Goal: Task Accomplishment & Management: Complete application form

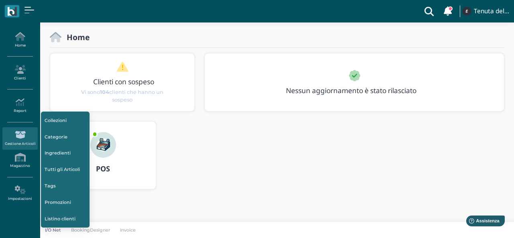
click at [169, 181] on div "POS" at bounding box center [277, 160] width 464 height 78
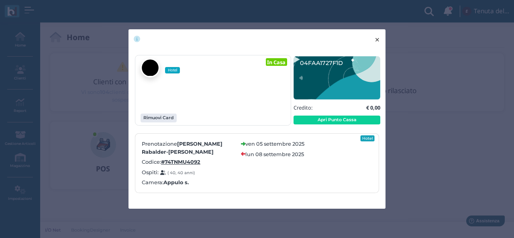
click at [373, 38] on button "× close" at bounding box center [377, 39] width 16 height 20
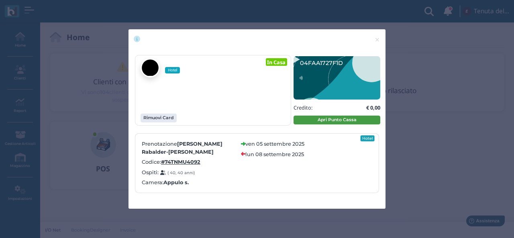
click at [329, 118] on button "Apri Punto Cassa" at bounding box center [336, 120] width 87 height 9
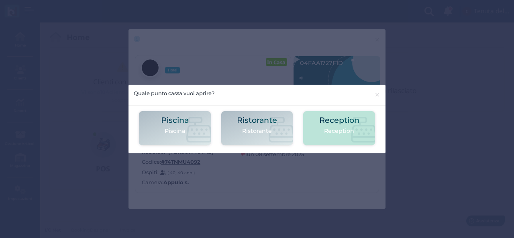
click at [364, 127] on icon at bounding box center [364, 130] width 26 height 26
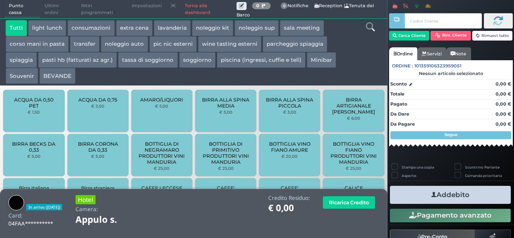
click at [368, 28] on icon at bounding box center [370, 26] width 9 height 9
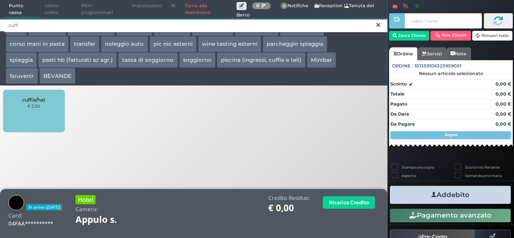
type input "cuffi"
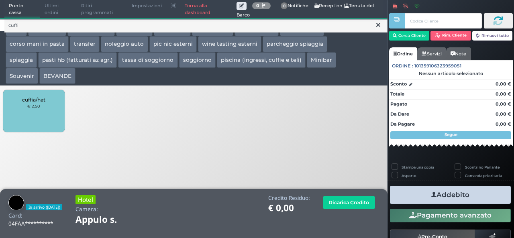
click at [26, 109] on div "cuffia/hat € 2,50" at bounding box center [33, 111] width 61 height 42
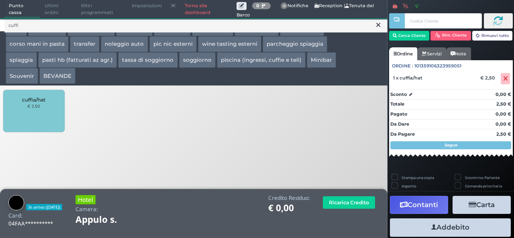
click at [26, 109] on div "cuffia/hat € 2,50" at bounding box center [33, 111] width 61 height 42
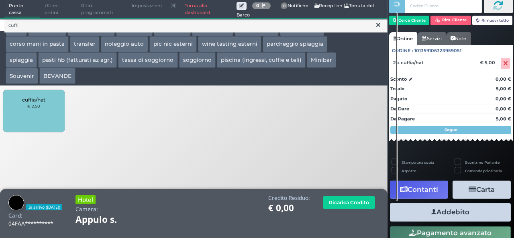
click at [475, 214] on button "Addebito" at bounding box center [450, 212] width 121 height 18
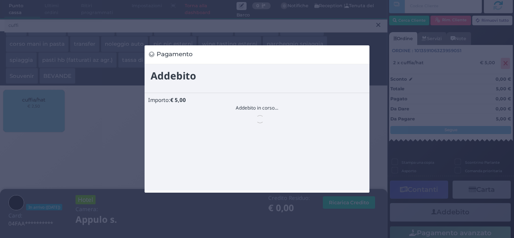
scroll to position [0, 0]
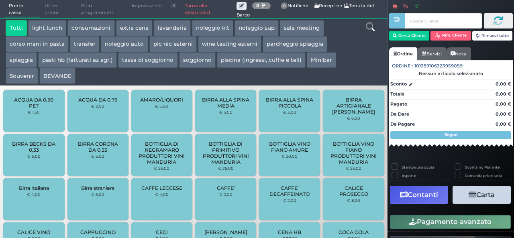
click at [75, 202] on div "Birra straniera € 5,00" at bounding box center [97, 199] width 61 height 42
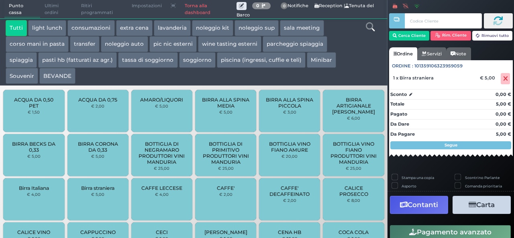
click at [196, 11] on link "Torna alla dashboard" at bounding box center [208, 9] width 56 height 18
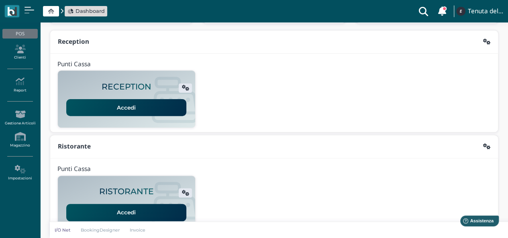
scroll to position [40, 0]
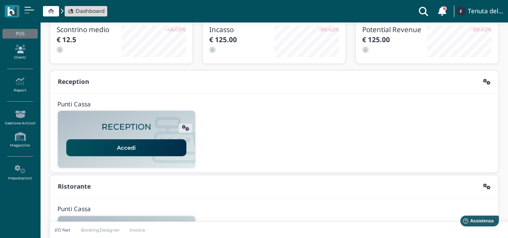
click at [30, 55] on link "Clienti" at bounding box center [19, 52] width 35 height 22
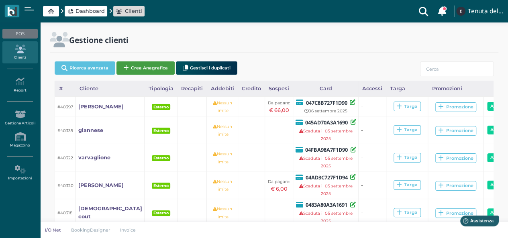
click at [153, 69] on button "Crea Anagrafica" at bounding box center [145, 67] width 58 height 13
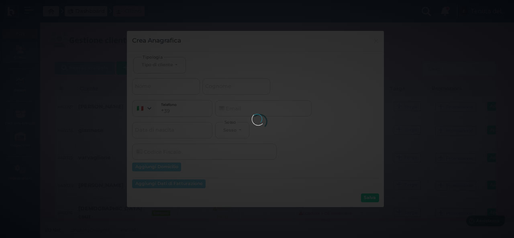
select select
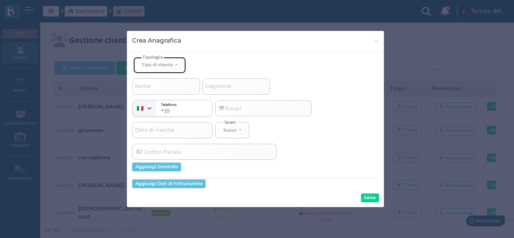
click at [175, 64] on button "Tipo di cliente" at bounding box center [159, 65] width 52 height 16
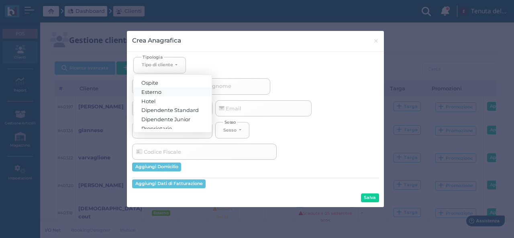
click at [164, 90] on link "Esterno" at bounding box center [173, 91] width 78 height 9
select select "[object Object]"
select select
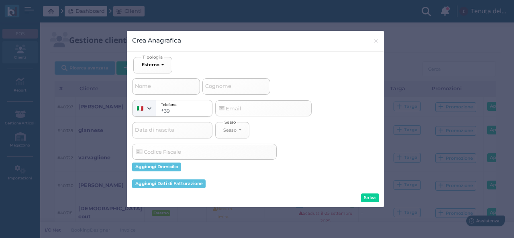
click at [218, 85] on span "Cognome" at bounding box center [218, 86] width 29 height 10
click at [218, 85] on input "Cognome" at bounding box center [236, 86] width 68 height 16
type input "v"
select select
type input "ve"
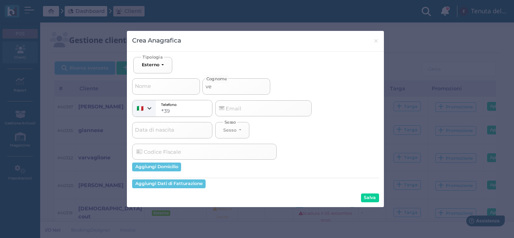
select select
type input "ver"
select select
type input "vers"
select select
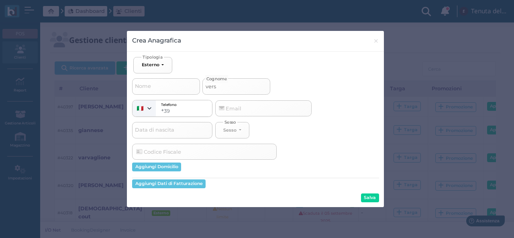
type input "versa"
select select
type input "versac"
select select
type input "versace"
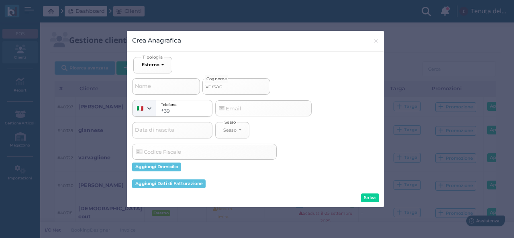
select select
type input "versace"
select select
type input "versace"
click at [370, 199] on button "Salva" at bounding box center [370, 197] width 18 height 9
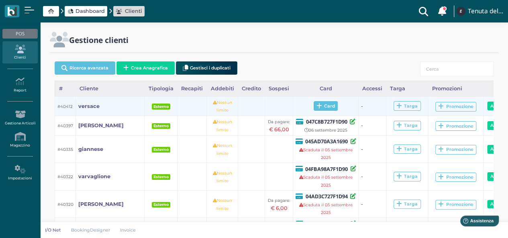
click at [314, 103] on span "Card" at bounding box center [326, 106] width 24 height 10
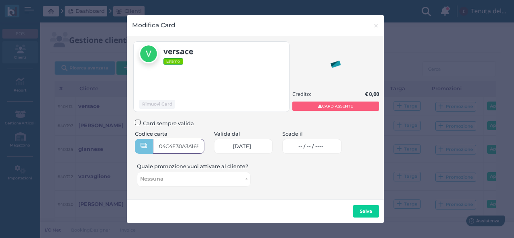
type input "04C4E30A3A1691"
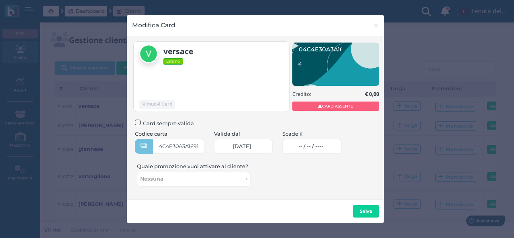
click at [323, 143] on span "-- / -- / ----" at bounding box center [310, 146] width 25 height 6
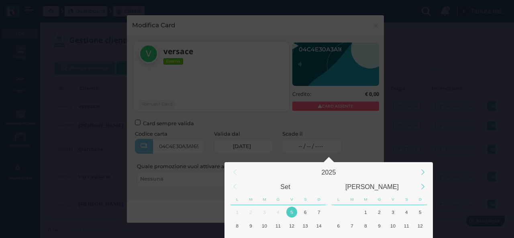
scroll to position [75, 0]
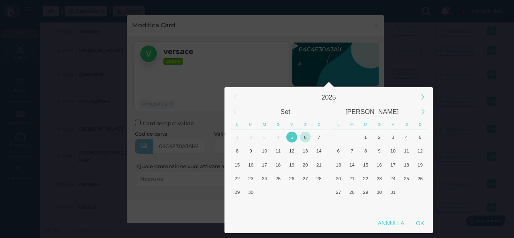
click at [301, 138] on div "6" at bounding box center [305, 137] width 11 height 11
click at [419, 227] on div "OK" at bounding box center [420, 223] width 20 height 14
type input "06/09/2025"
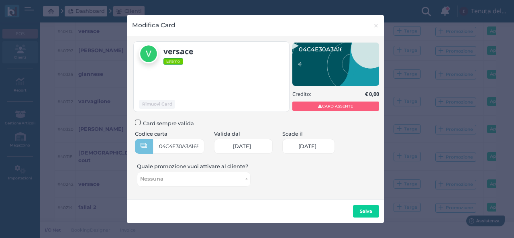
scroll to position [0, 35]
click at [370, 211] on b "Salva" at bounding box center [366, 211] width 12 height 6
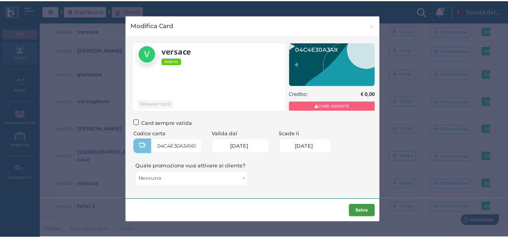
scroll to position [0, 0]
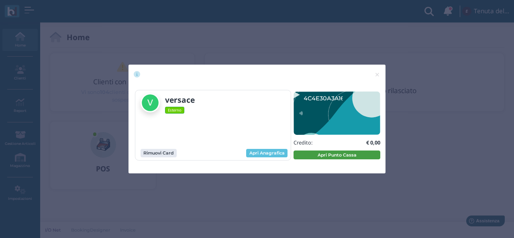
click at [330, 155] on button "Apri Punto Cassa" at bounding box center [336, 155] width 87 height 9
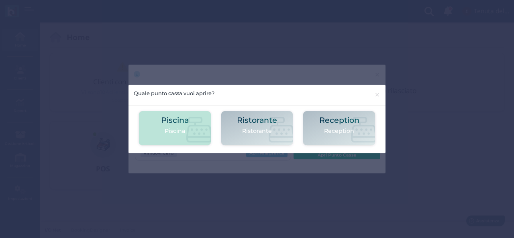
click at [190, 129] on icon at bounding box center [199, 130] width 26 height 26
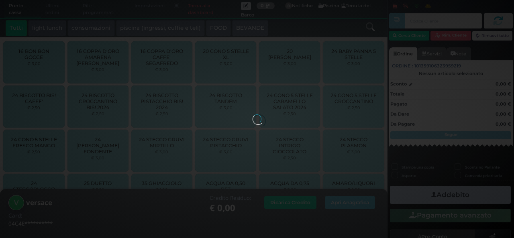
click at [261, 114] on div at bounding box center [256, 118] width 9 height 9
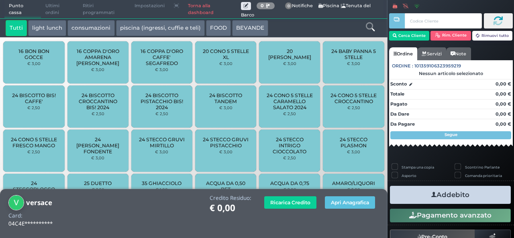
click at [370, 27] on icon at bounding box center [370, 26] width 9 height 9
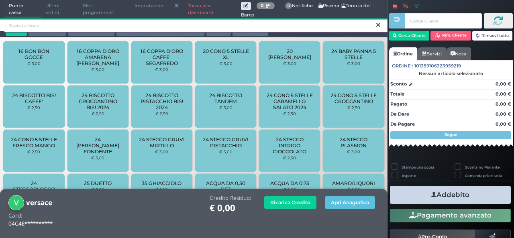
click at [128, 28] on input "search" at bounding box center [195, 25] width 383 height 14
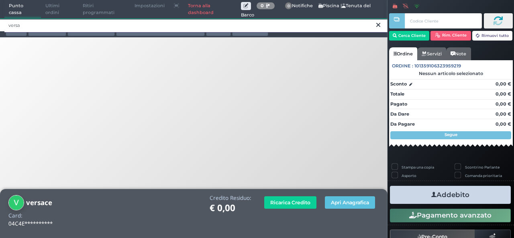
type input "versa"
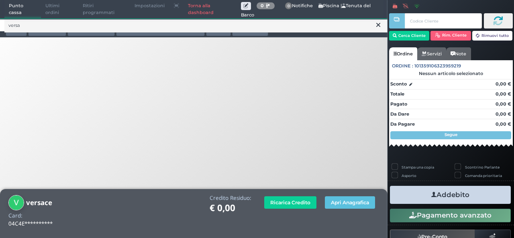
click at [376, 25] on button at bounding box center [378, 24] width 7 height 9
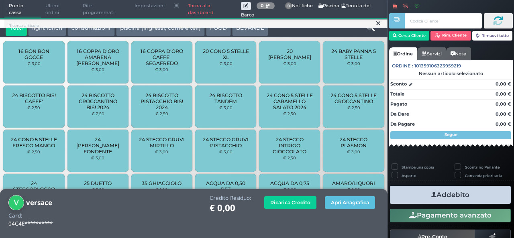
click at [377, 25] on icon at bounding box center [378, 23] width 4 height 8
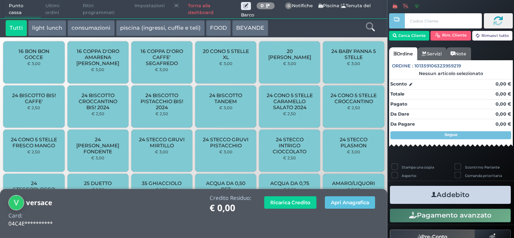
click at [370, 26] on icon at bounding box center [370, 26] width 9 height 9
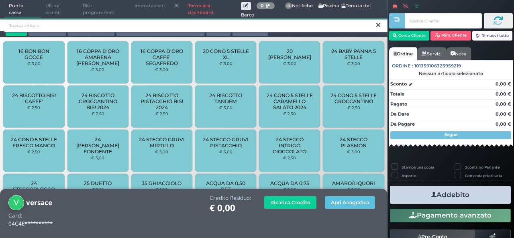
click at [281, 26] on input "search" at bounding box center [195, 25] width 383 height 14
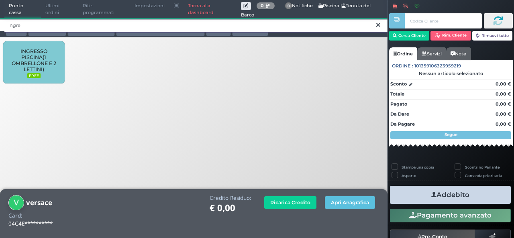
type input "ingre"
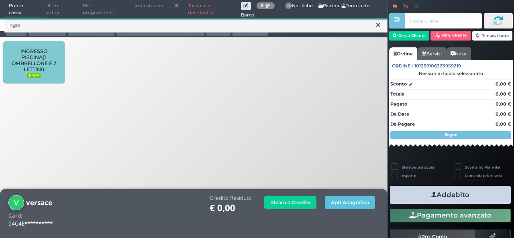
click at [51, 60] on span "INGRESSO PISCINA(1 OMBRELLONE E 2 LETTINI)" at bounding box center [34, 60] width 48 height 24
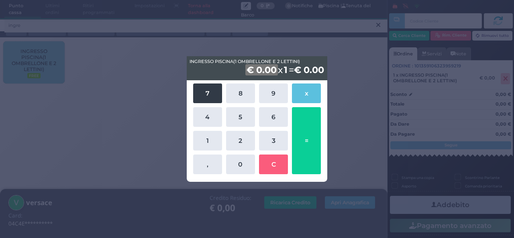
click at [208, 98] on button "7" at bounding box center [207, 93] width 29 height 20
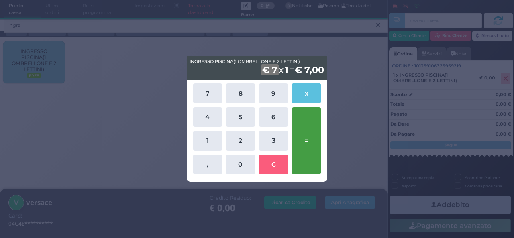
click at [317, 144] on button "=" at bounding box center [306, 140] width 29 height 67
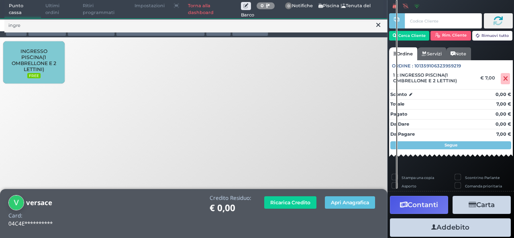
scroll to position [22, 0]
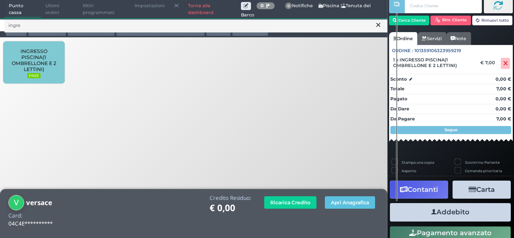
click at [455, 212] on button "Addebito" at bounding box center [450, 212] width 121 height 18
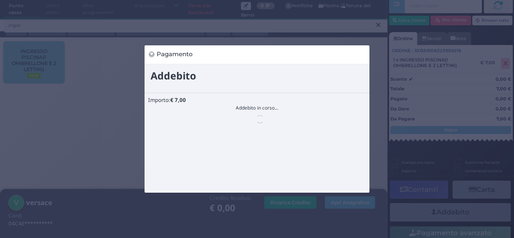
scroll to position [0, 0]
